Goal: Task Accomplishment & Management: Manage account settings

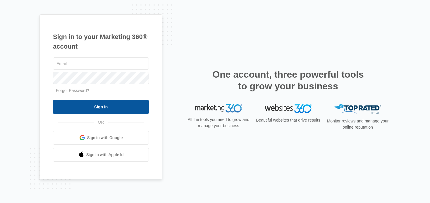
type input "[EMAIL_ADDRESS][PERSON_NAME][DOMAIN_NAME]"
click at [133, 104] on input "Sign In" at bounding box center [101, 107] width 96 height 14
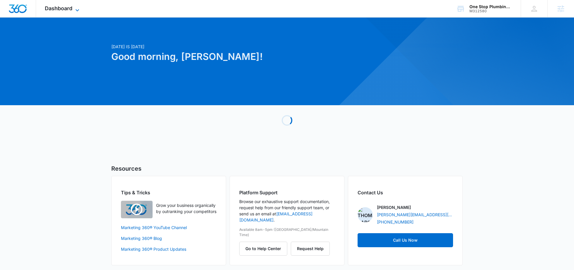
click at [77, 11] on icon at bounding box center [77, 10] width 7 height 7
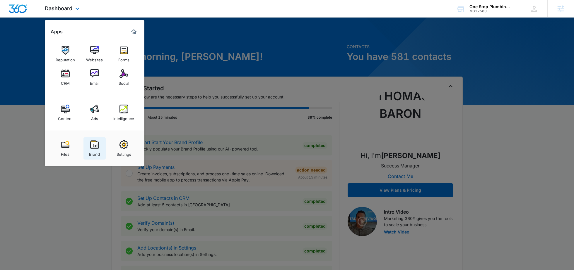
click at [98, 152] on div "Brand" at bounding box center [94, 153] width 11 height 8
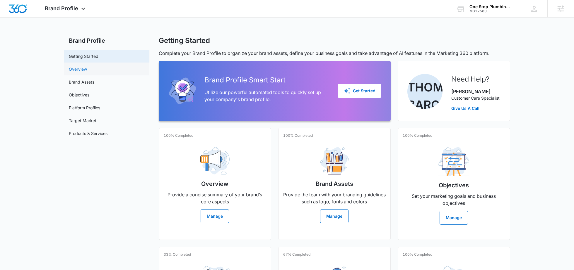
click at [87, 72] on link "Overview" at bounding box center [78, 69] width 18 height 6
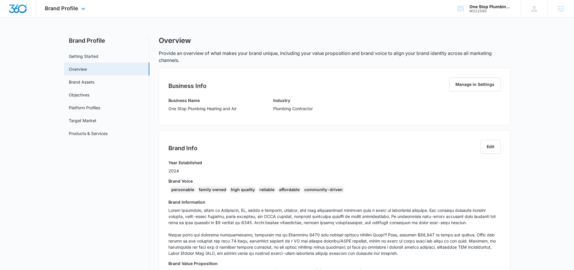
click at [74, 12] on div "Brand Profile Apps Reputation Websites Forms CRM Email Social Content Ads Intel…" at bounding box center [65, 8] width 59 height 17
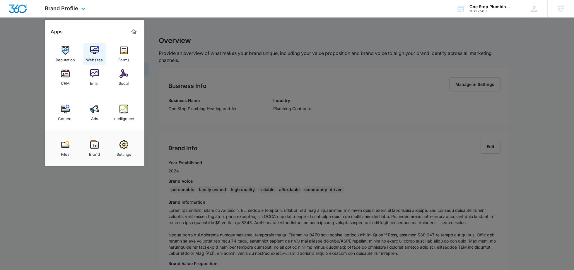
click at [97, 52] on img at bounding box center [94, 50] width 9 height 9
